Goal: Transaction & Acquisition: Obtain resource

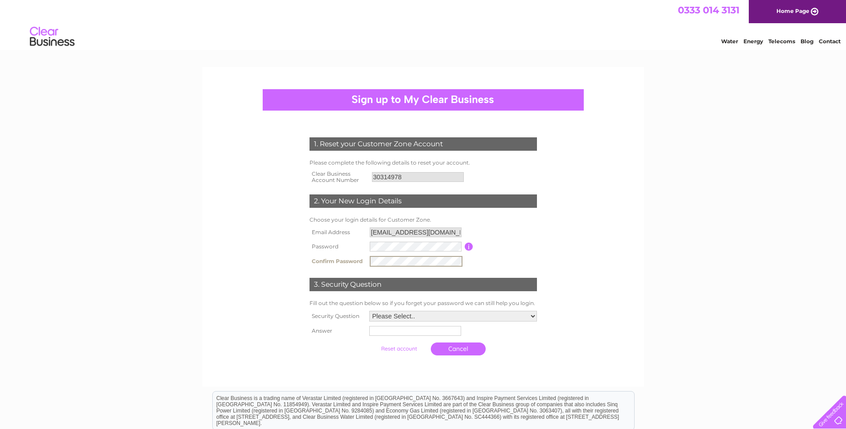
click at [371, 342] on input "submit" at bounding box center [398, 348] width 55 height 12
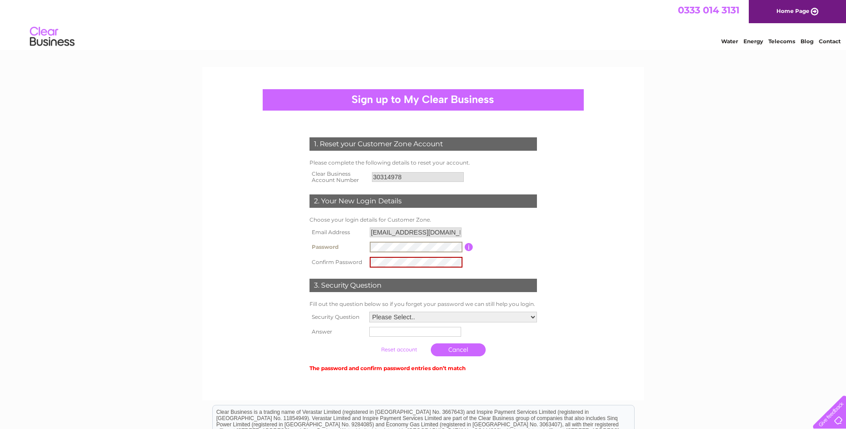
click at [346, 231] on tbody "Email Address accounts@ckprecisionengineeringltd.com Password Password must be …" at bounding box center [423, 247] width 232 height 45
click at [371, 343] on input "submit" at bounding box center [398, 349] width 55 height 12
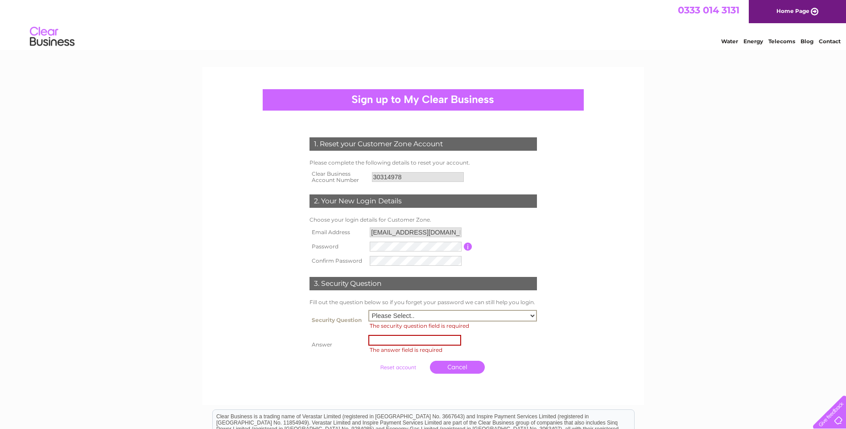
click at [532, 312] on select "Please Select.. In what town or city was your first job? In what town or city d…" at bounding box center [452, 316] width 169 height 12
select select "4"
click at [368, 310] on select "Please Select.. In what town or city was your first job? In what town or city d…" at bounding box center [452, 316] width 169 height 12
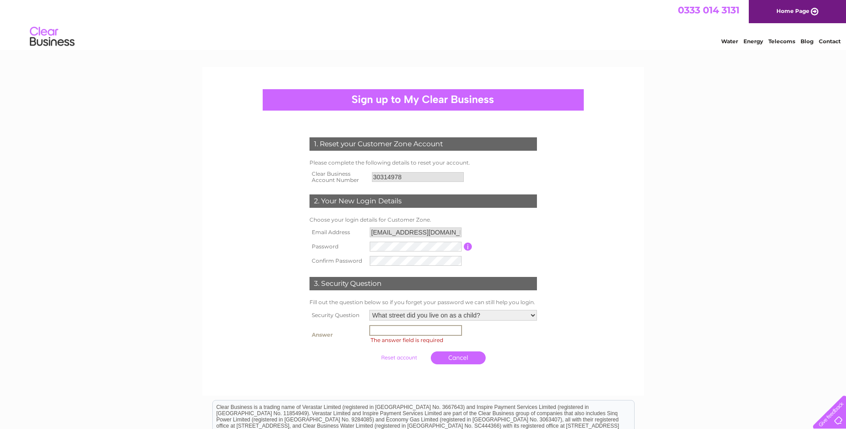
click at [387, 334] on input "text" at bounding box center [415, 330] width 93 height 11
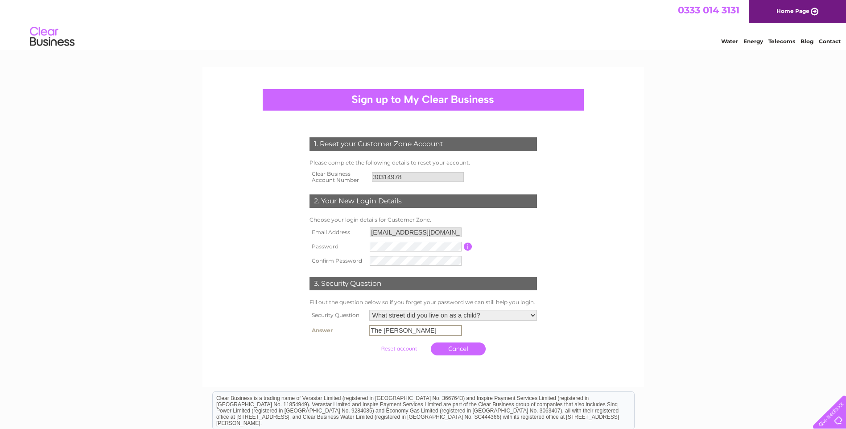
type input "The Pippins"
click at [371, 342] on input "submit" at bounding box center [398, 348] width 55 height 12
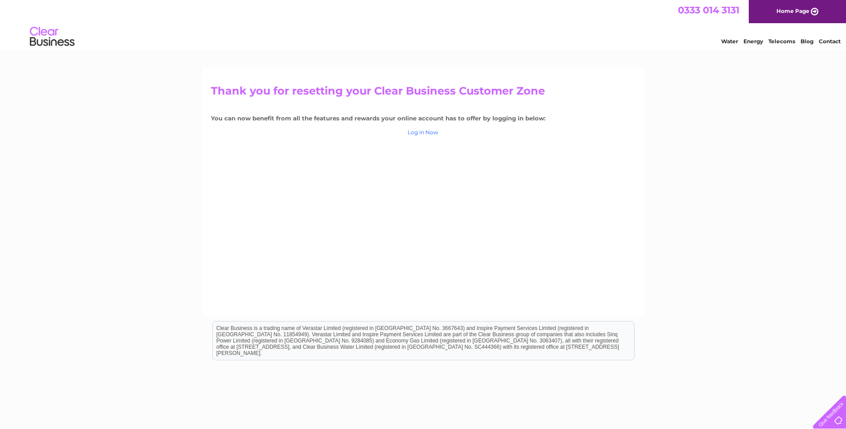
click at [417, 132] on link "Log in Now" at bounding box center [423, 132] width 31 height 7
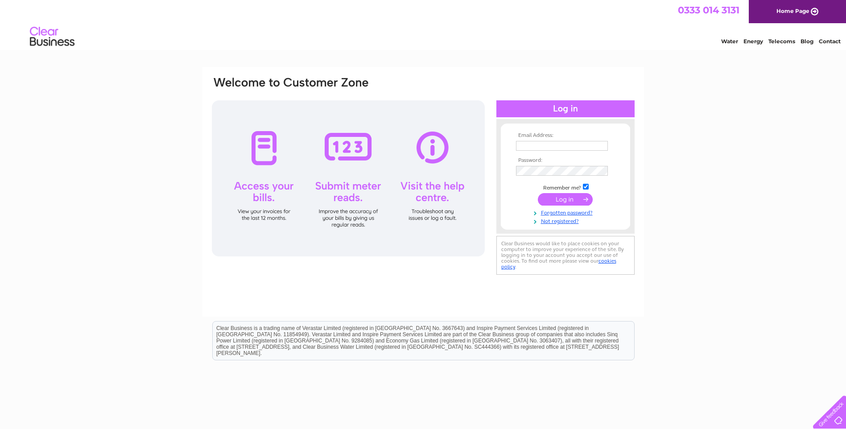
type input "accounts@ckprecisionengineeringltd.com"
click at [555, 198] on input "submit" at bounding box center [565, 199] width 55 height 12
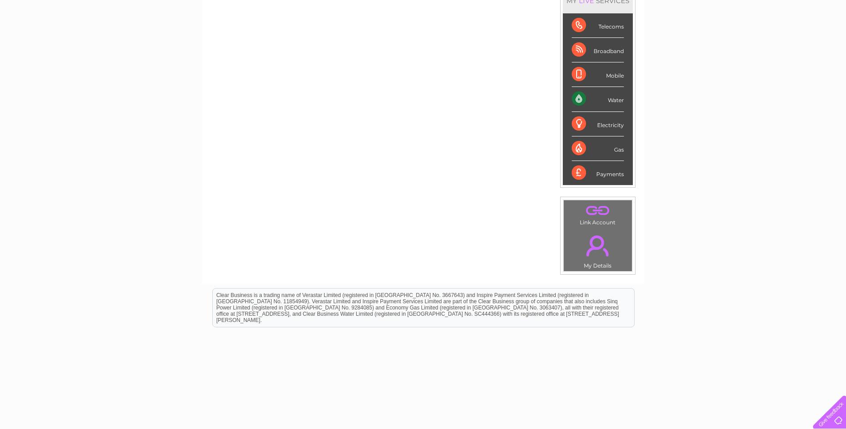
scroll to position [89, 0]
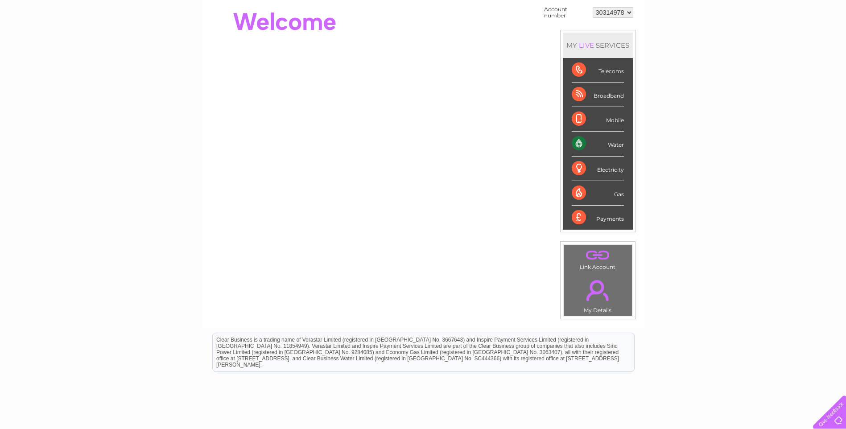
click at [605, 143] on div "Water" at bounding box center [598, 144] width 52 height 25
click at [579, 144] on div "Water" at bounding box center [598, 144] width 52 height 25
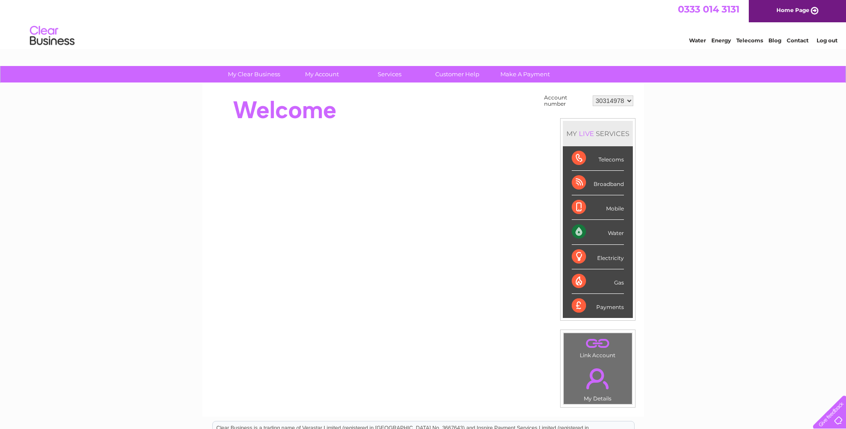
scroll to position [0, 0]
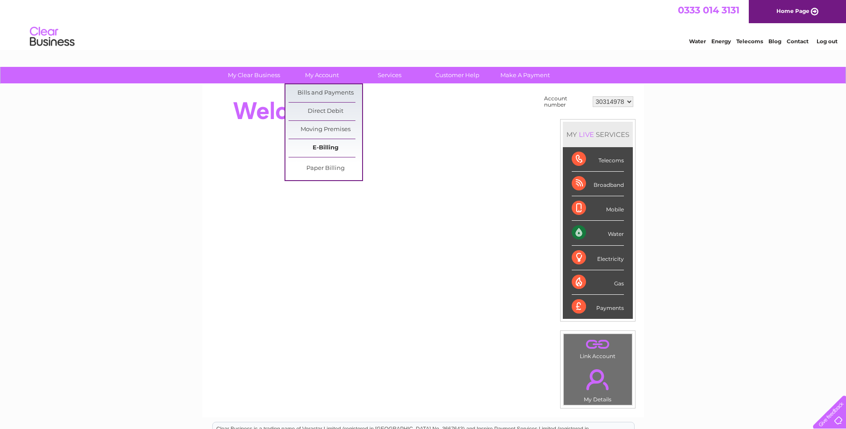
click at [329, 148] on link "E-Billing" at bounding box center [326, 148] width 74 height 18
click at [326, 93] on link "Bills and Payments" at bounding box center [326, 93] width 74 height 18
click at [320, 74] on link "My Account" at bounding box center [322, 75] width 74 height 16
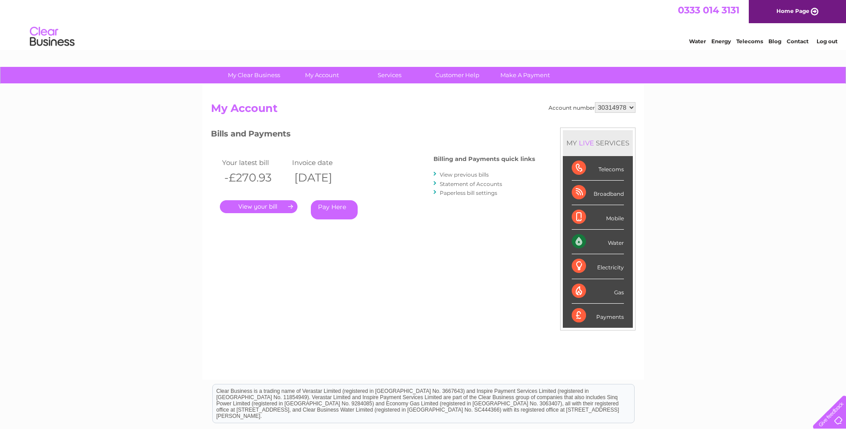
click at [247, 208] on link "." at bounding box center [259, 206] width 78 height 13
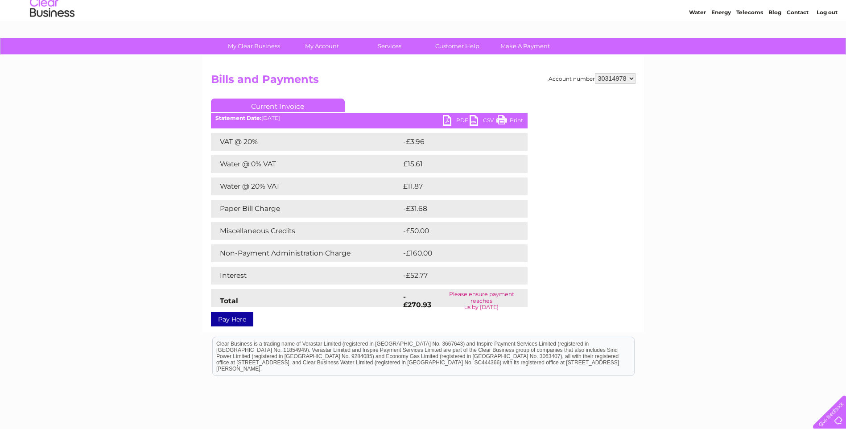
scroll to position [45, 0]
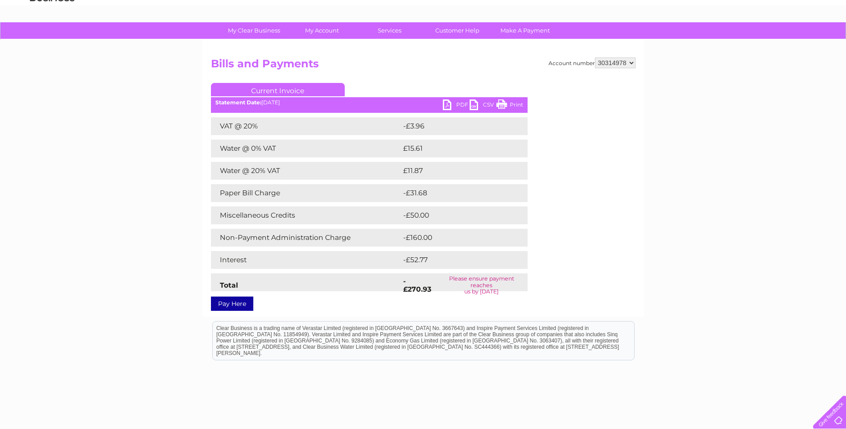
click at [451, 103] on link "PDF" at bounding box center [456, 105] width 27 height 13
